Goal: Find specific page/section: Find specific page/section

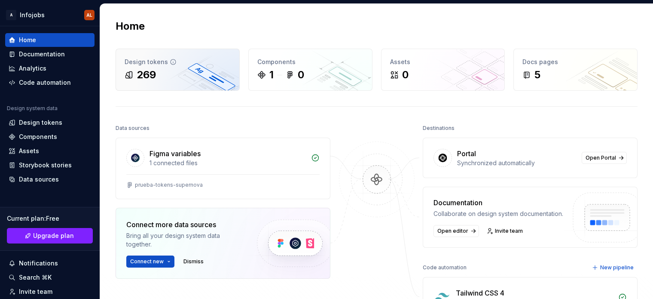
click at [164, 73] on div "269" at bounding box center [178, 75] width 106 height 14
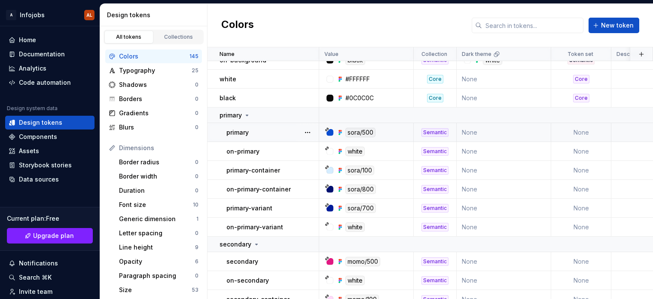
scroll to position [180, 0]
click at [42, 12] on html "A Infojobs AL Home Documentation Analytics Code automation Design system data D…" at bounding box center [326, 149] width 653 height 299
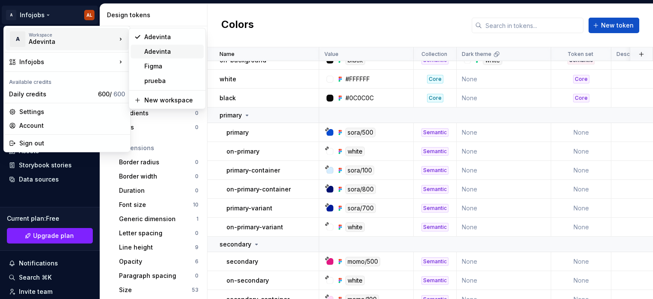
click at [168, 49] on div "Adevinta" at bounding box center [172, 51] width 56 height 9
